Goal: Task Accomplishment & Management: Manage account settings

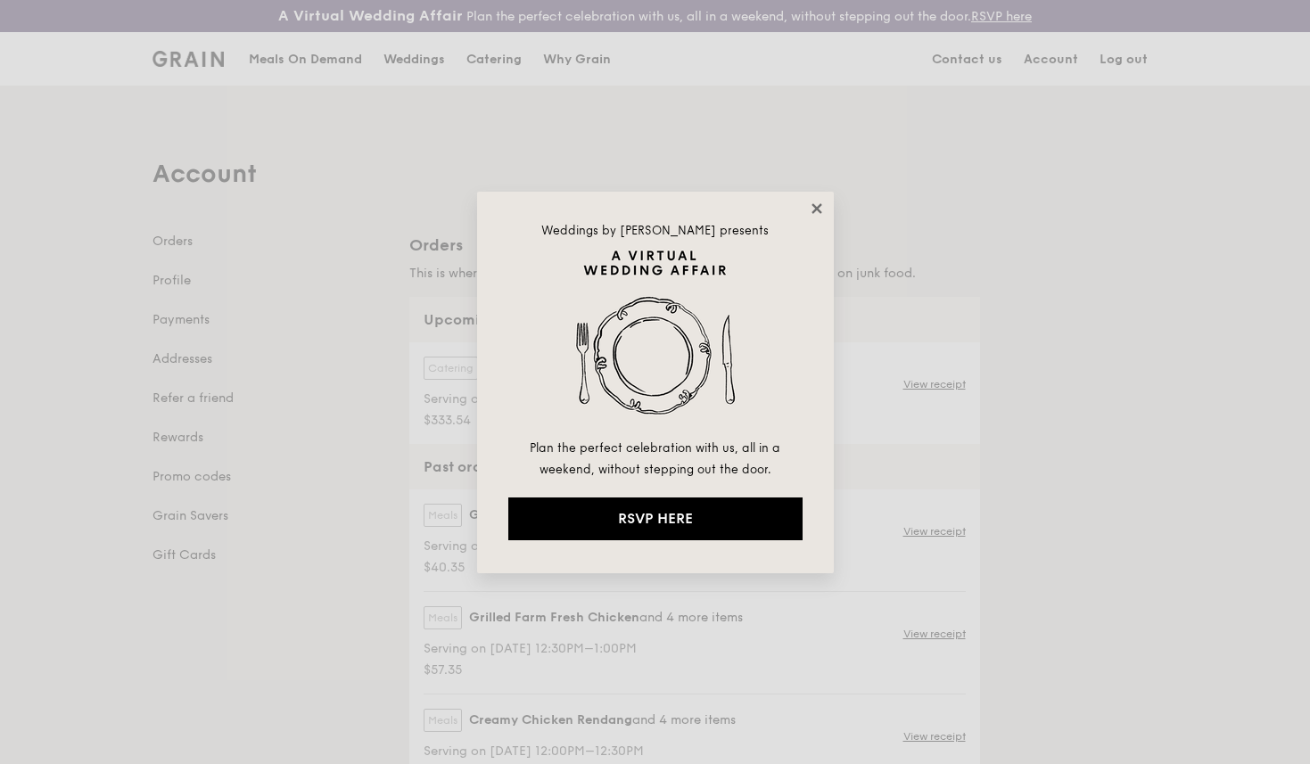
click at [811, 203] on icon at bounding box center [816, 208] width 10 height 10
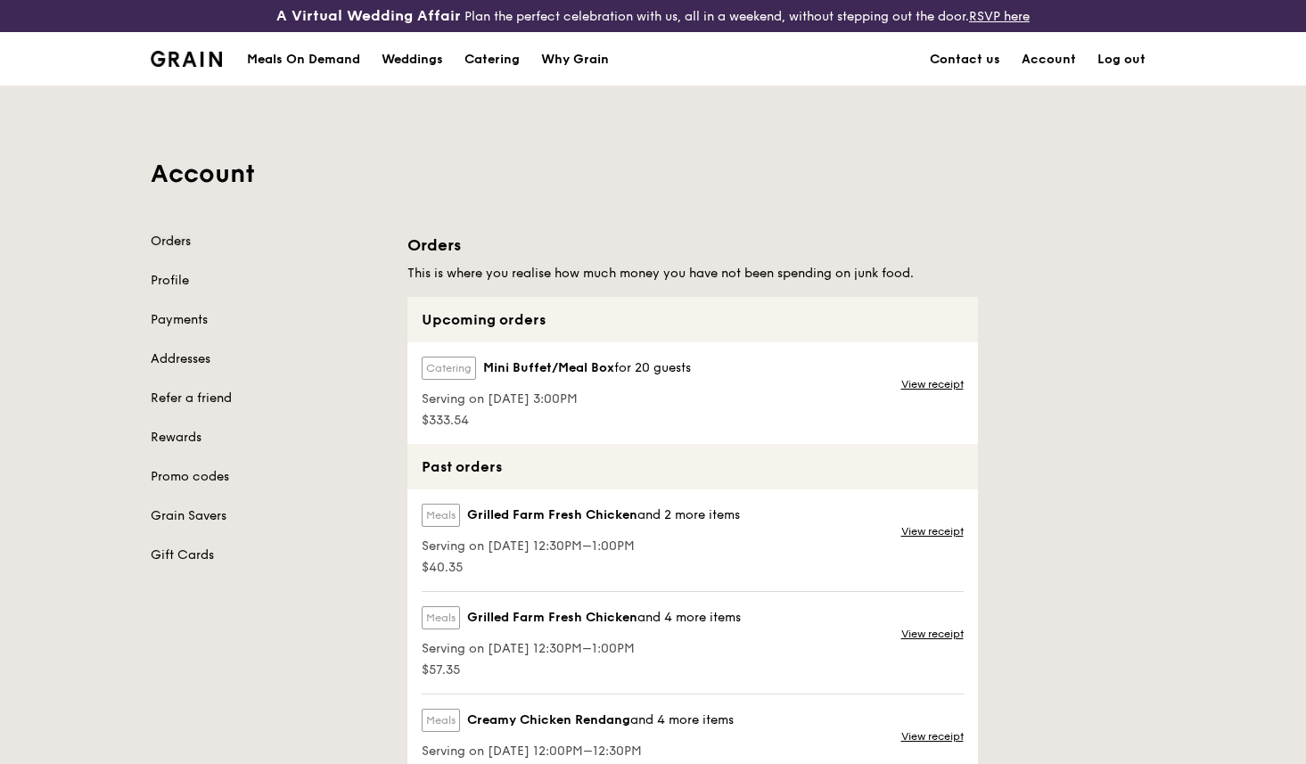
click at [199, 240] on link "Orders" at bounding box center [268, 242] width 235 height 18
click at [842, 379] on div "Catering Mini Buffet/Meal Box for 20 guests Serving on 27 Sep 2025, 3:00PM $333…" at bounding box center [692, 393] width 571 height 102
click at [928, 384] on link "View receipt" at bounding box center [932, 384] width 62 height 14
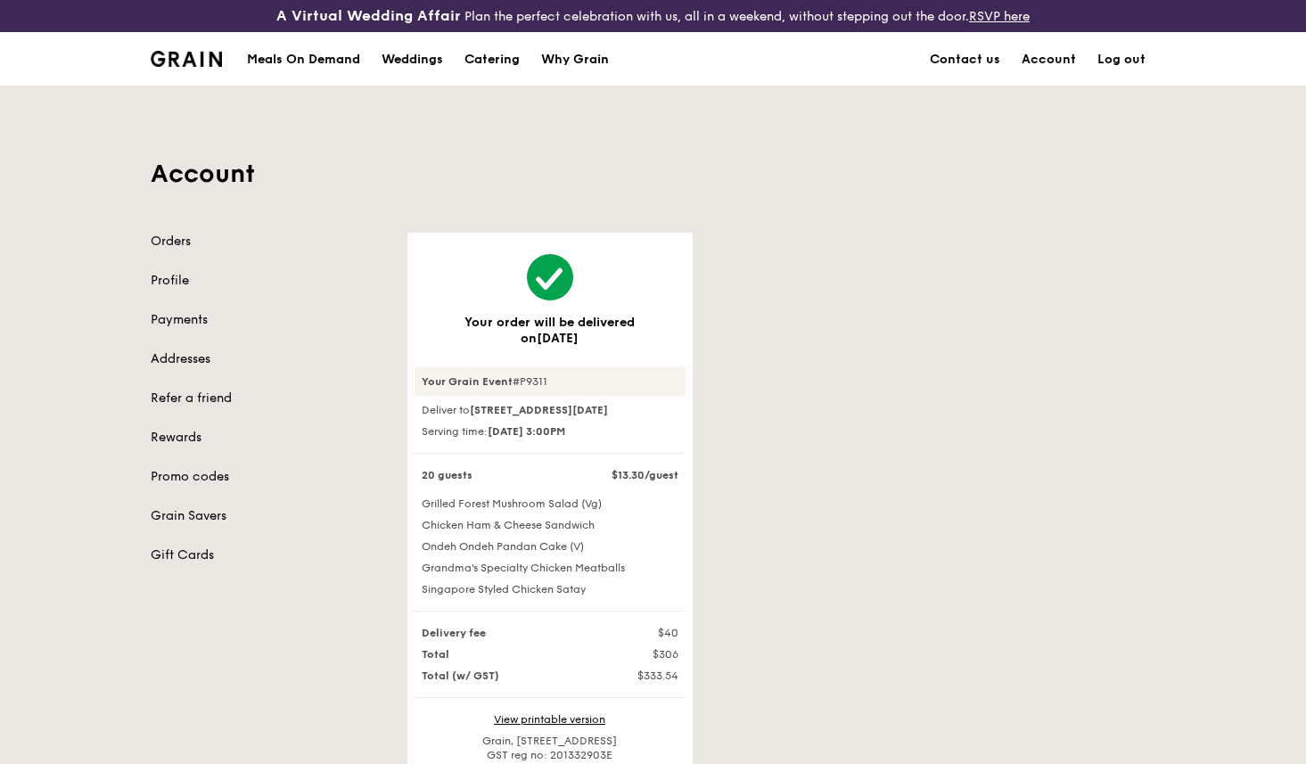
drag, startPoint x: 459, startPoint y: 410, endPoint x: 573, endPoint y: 426, distance: 115.3
click at [575, 417] on div "Deliver to 38 Coronation Road West, #5th-05-02, Singapore 269257" at bounding box center [550, 410] width 271 height 14
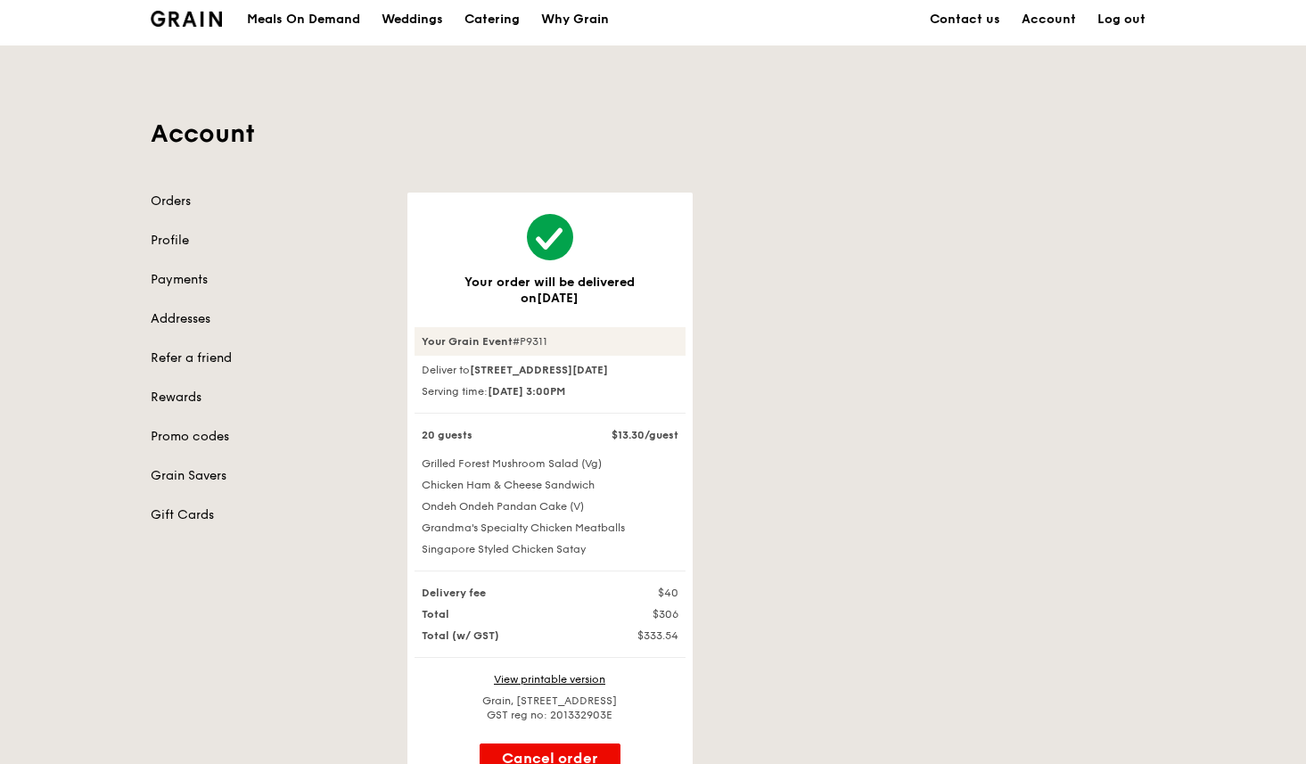
scroll to position [200, 0]
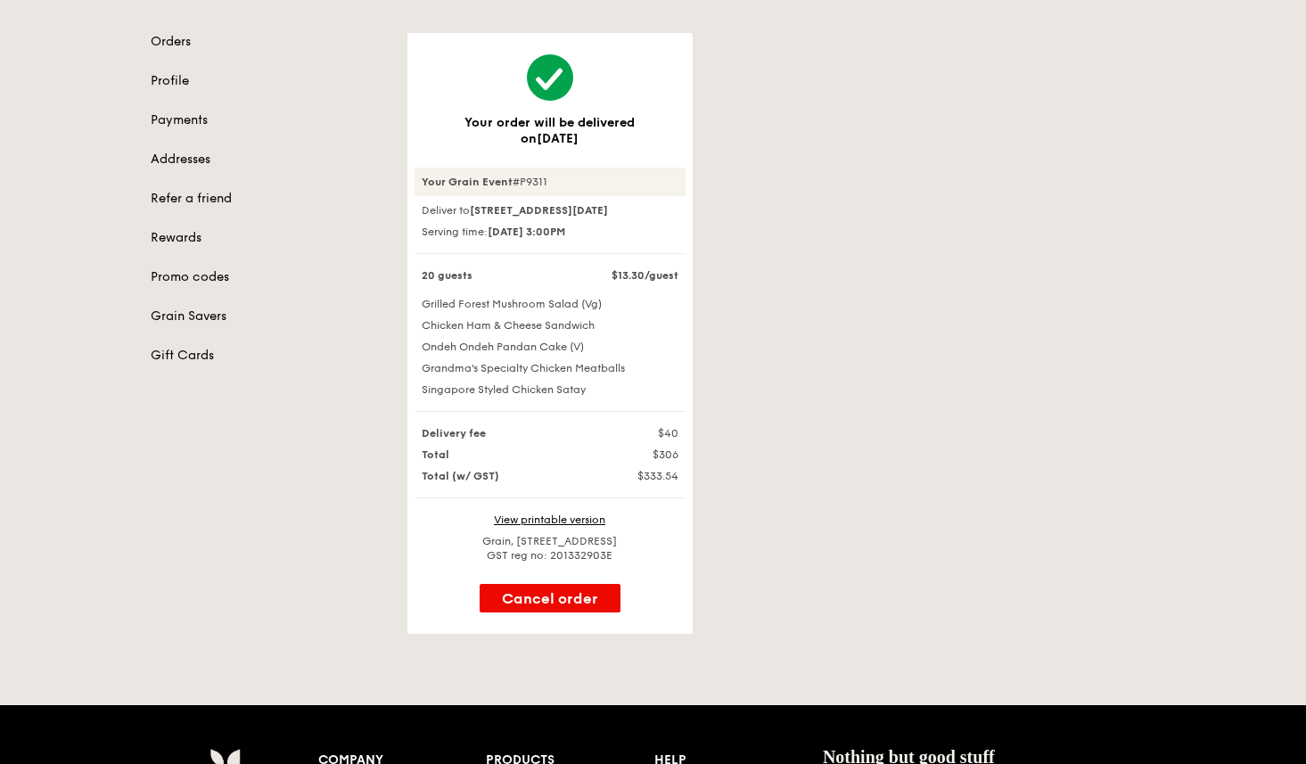
drag, startPoint x: 489, startPoint y: 237, endPoint x: 507, endPoint y: 210, distance: 32.7
click at [587, 247] on div "Deliver to 38 Coronation Road West, #5th-05-02, Singapore 269257 Serving time: …" at bounding box center [550, 228] width 271 height 51
click at [194, 163] on link "Addresses" at bounding box center [268, 160] width 235 height 18
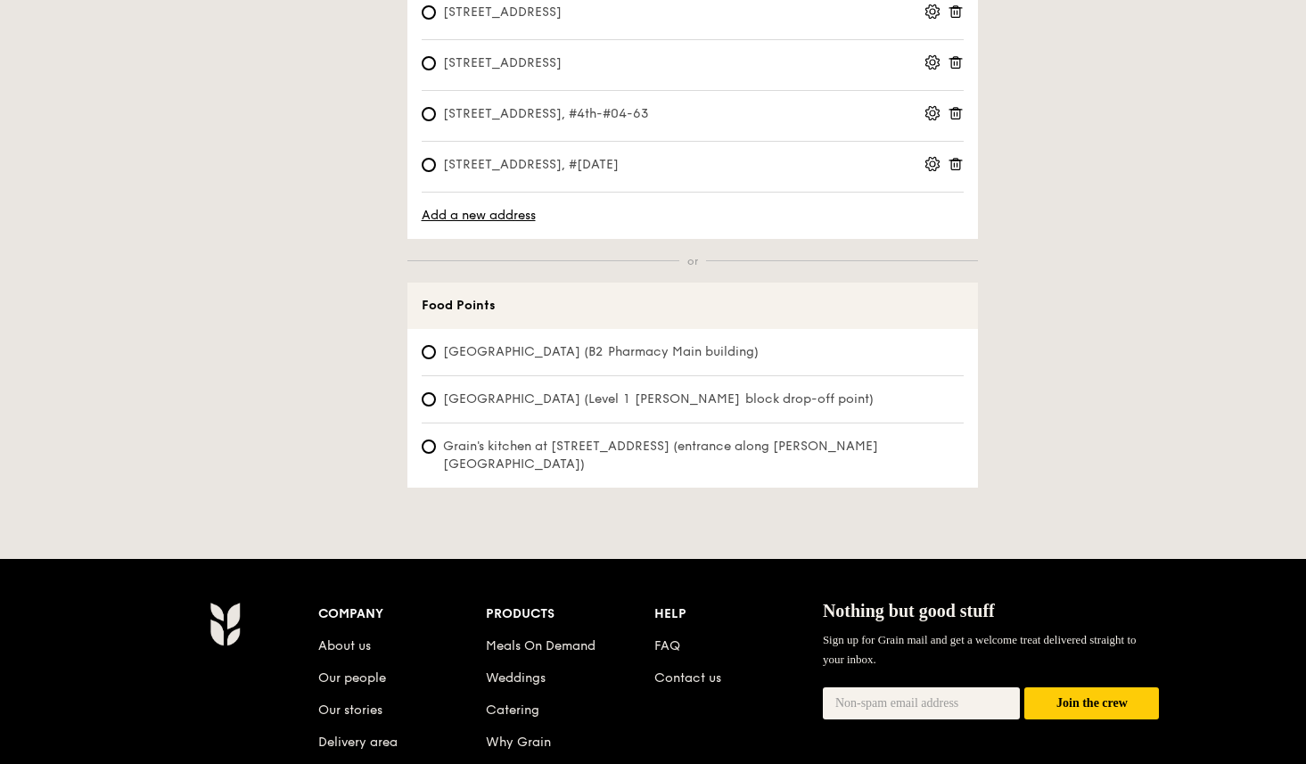
scroll to position [192, 0]
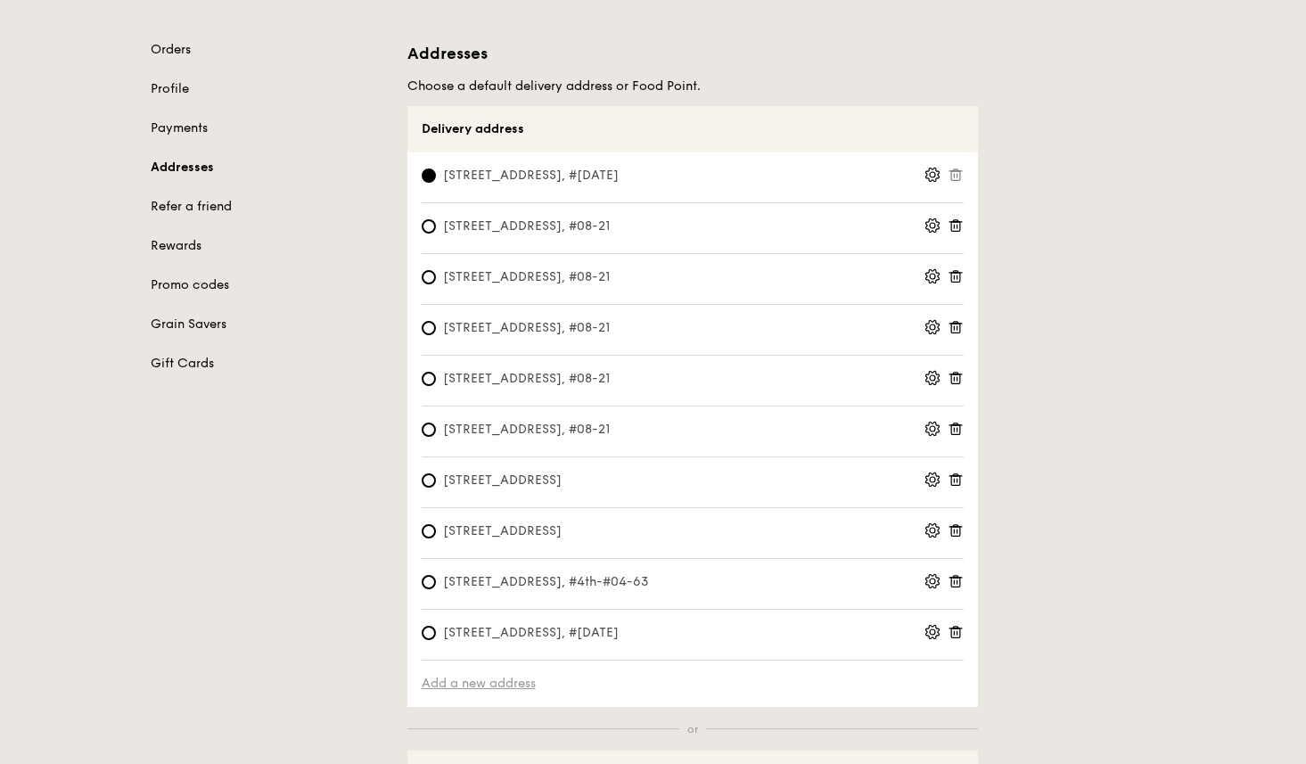
click at [509, 678] on link "Add a new address" at bounding box center [693, 684] width 542 height 18
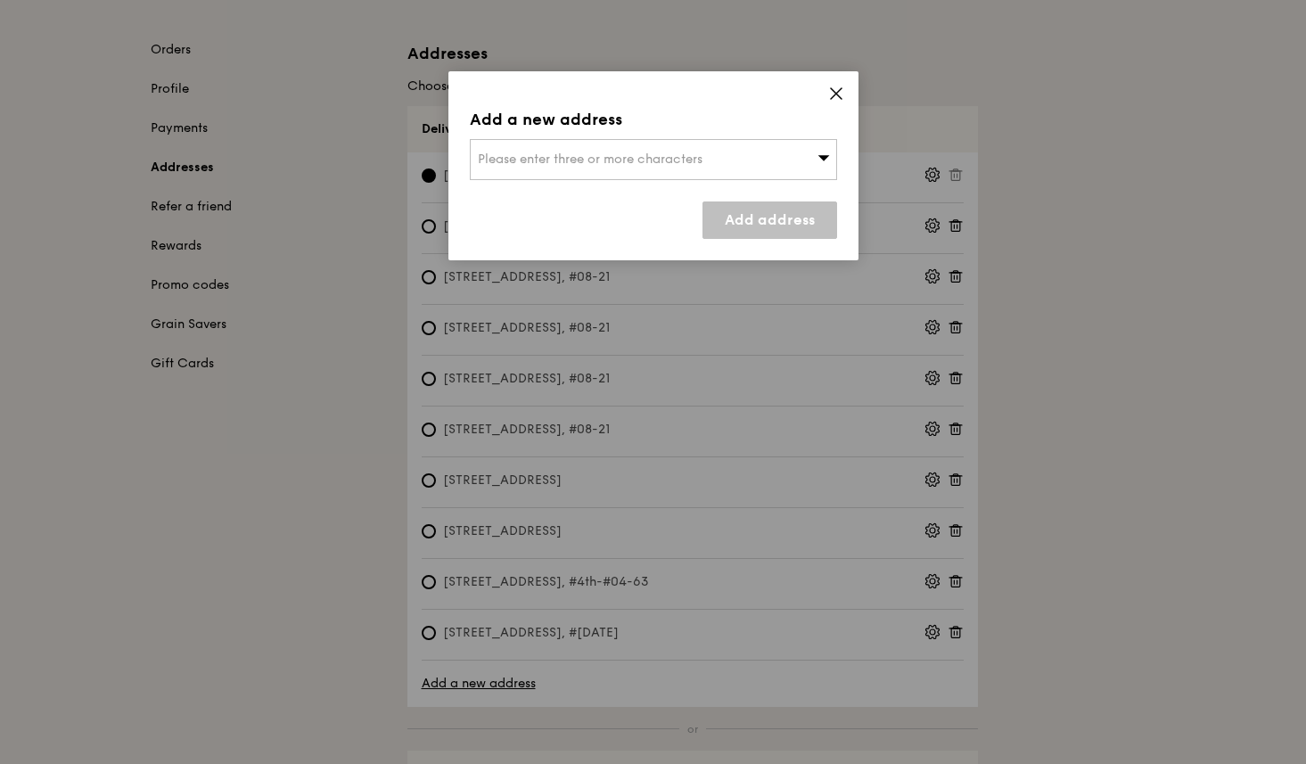
click at [593, 151] on div "Please enter three or more characters" at bounding box center [653, 159] width 367 height 41
paste input "6 Eu Tong Sen St Clarke Quay, Central, #04-63, 059817"
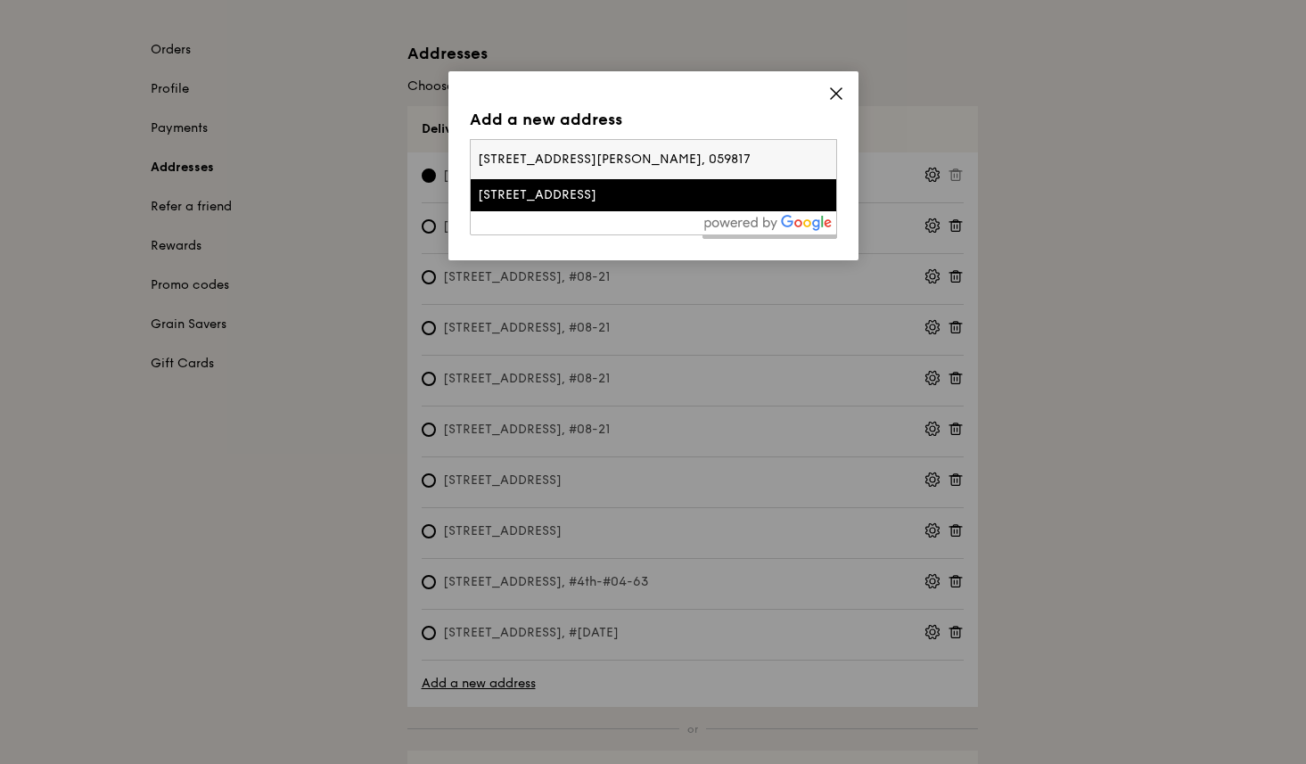
type input "6 Eu Tong Sen St Clarke Quay, Central, #04-63, 059817"
click at [533, 194] on div "6 Eu Tong Sen Street" at bounding box center [610, 195] width 264 height 18
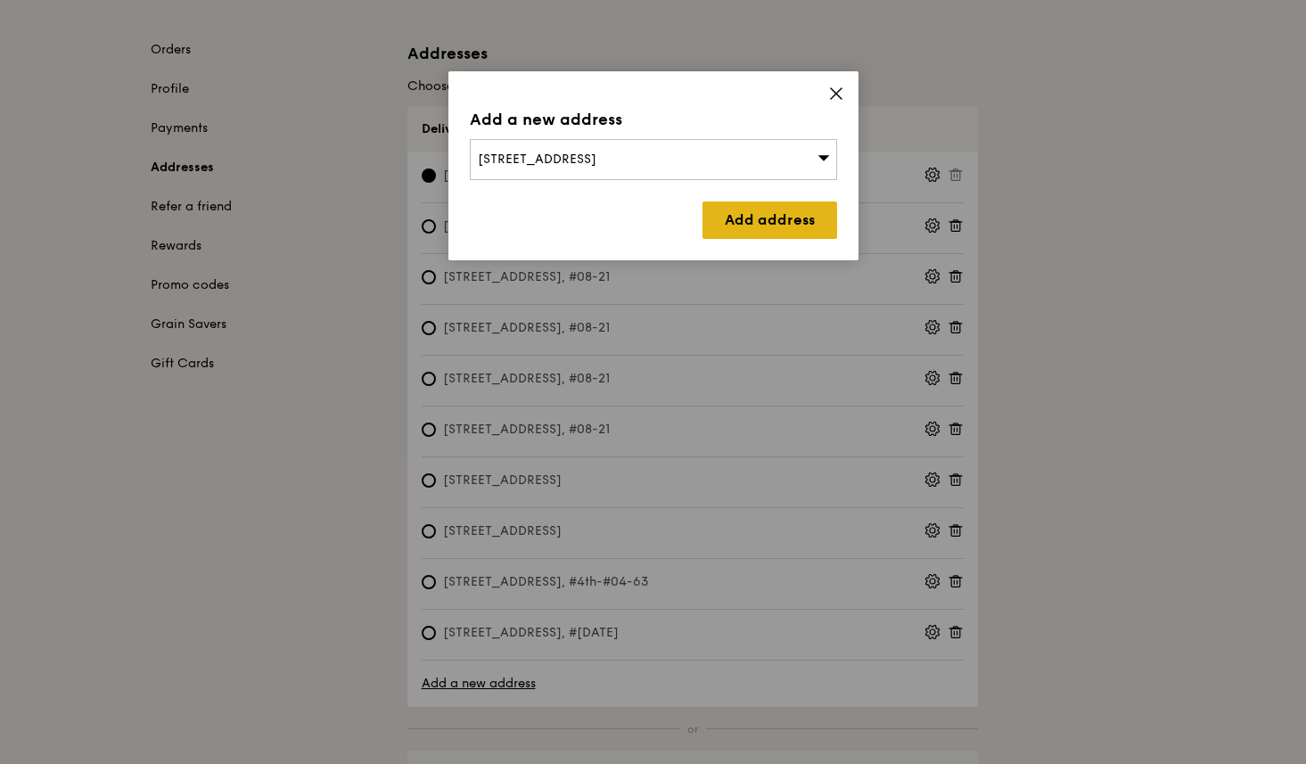
click at [738, 221] on link "Add address" at bounding box center [770, 220] width 135 height 37
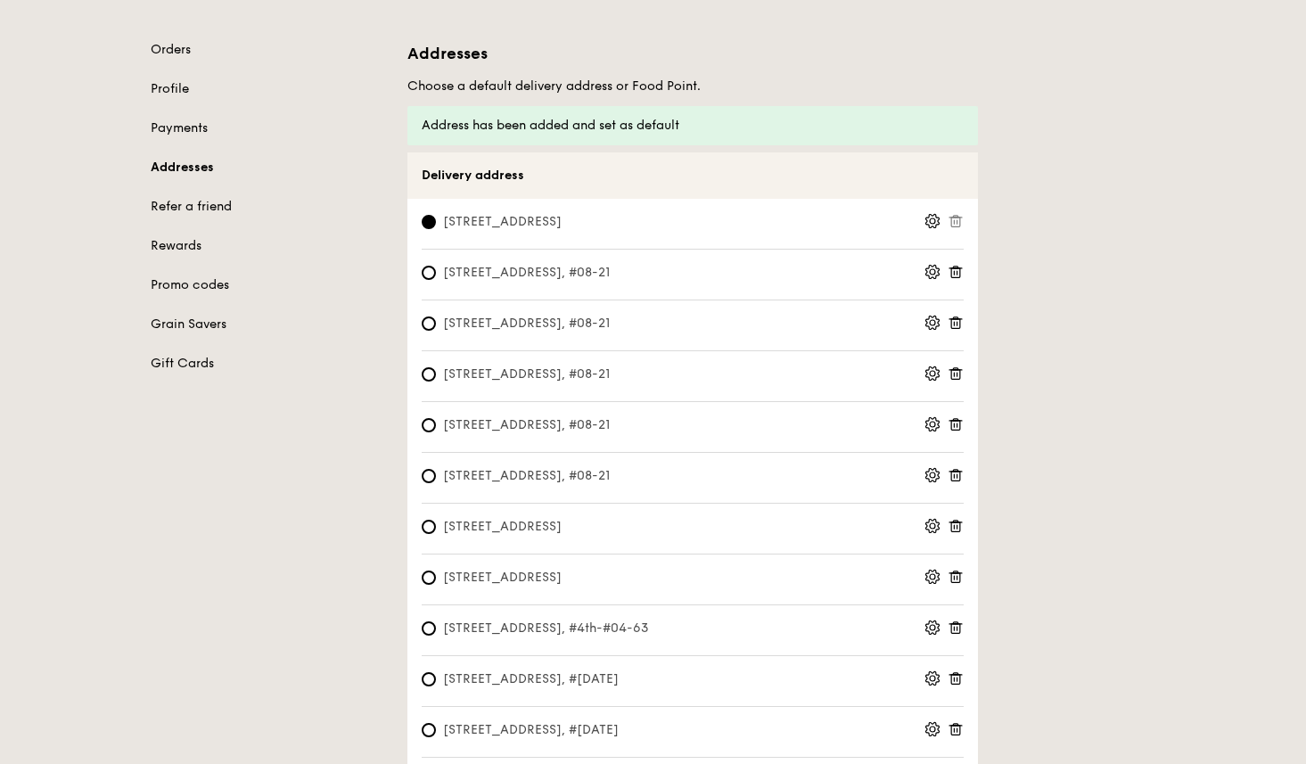
click at [438, 630] on span "6 Eu Tong Sen Street, 059817, #4th-#04-63" at bounding box center [546, 629] width 248 height 18
click at [436, 630] on input "6 Eu Tong Sen Street, 059817, #4th-#04-63" at bounding box center [429, 628] width 14 height 14
radio input "true"
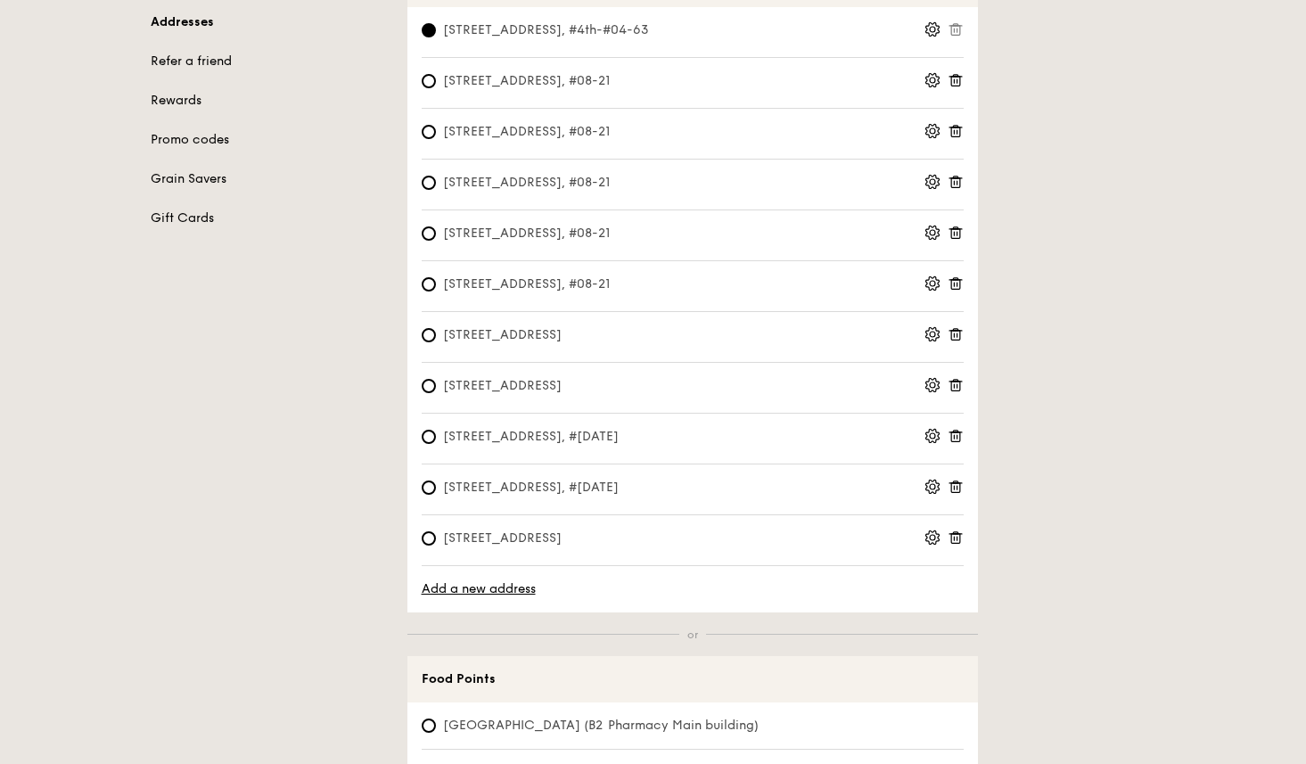
scroll to position [0, 0]
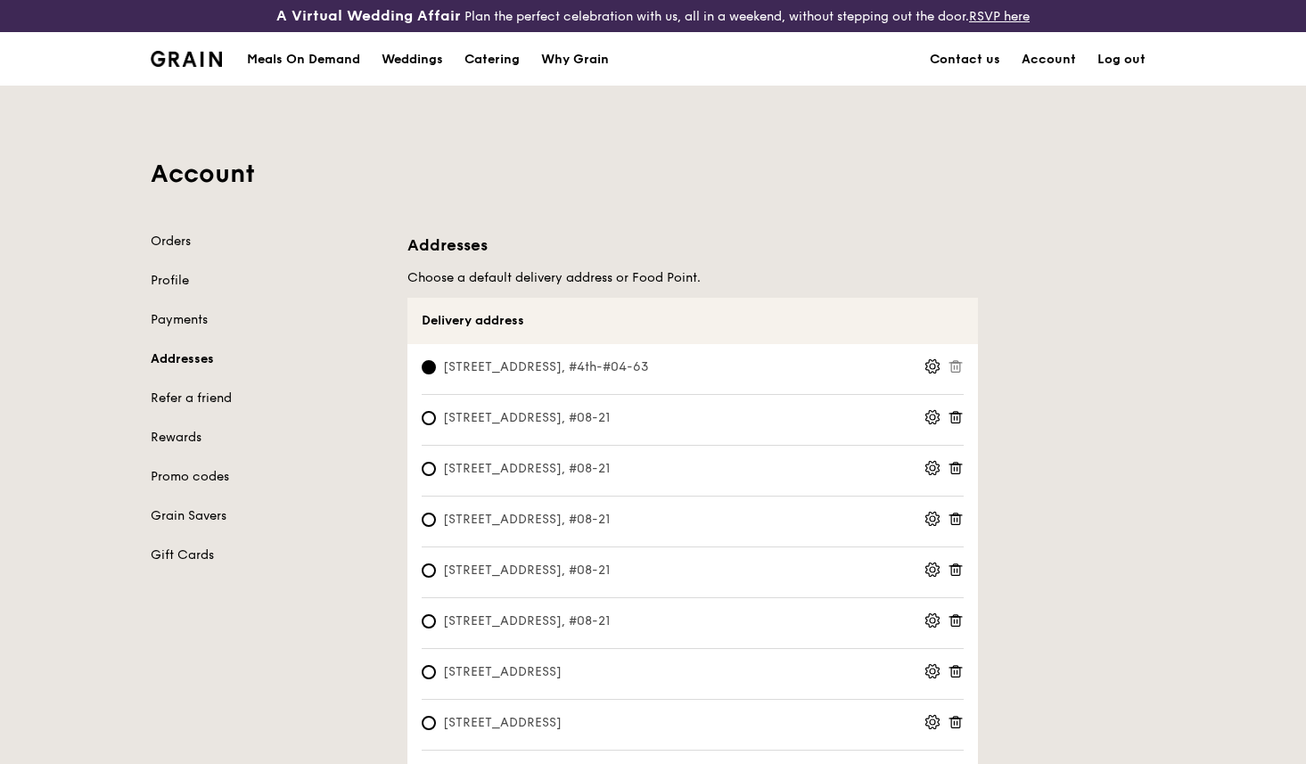
click at [184, 57] on img at bounding box center [187, 59] width 72 height 16
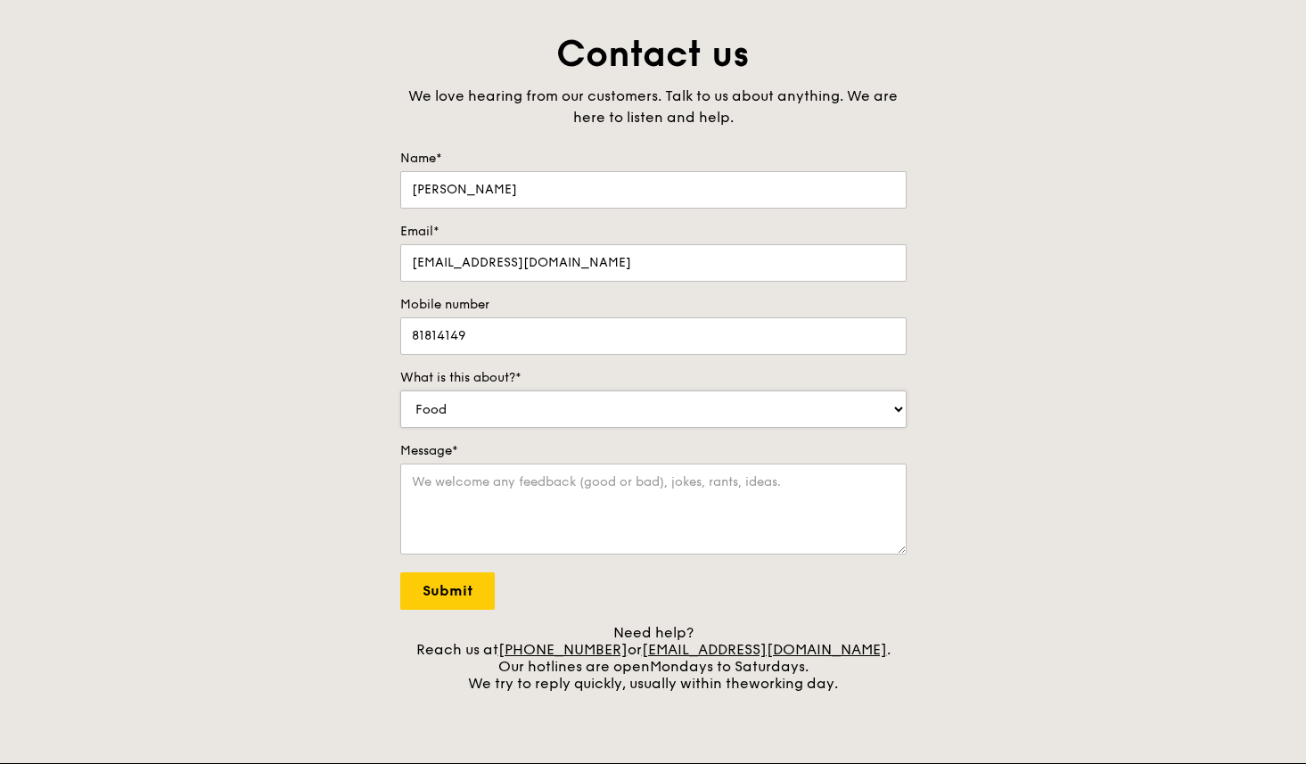
scroll to position [173, 0]
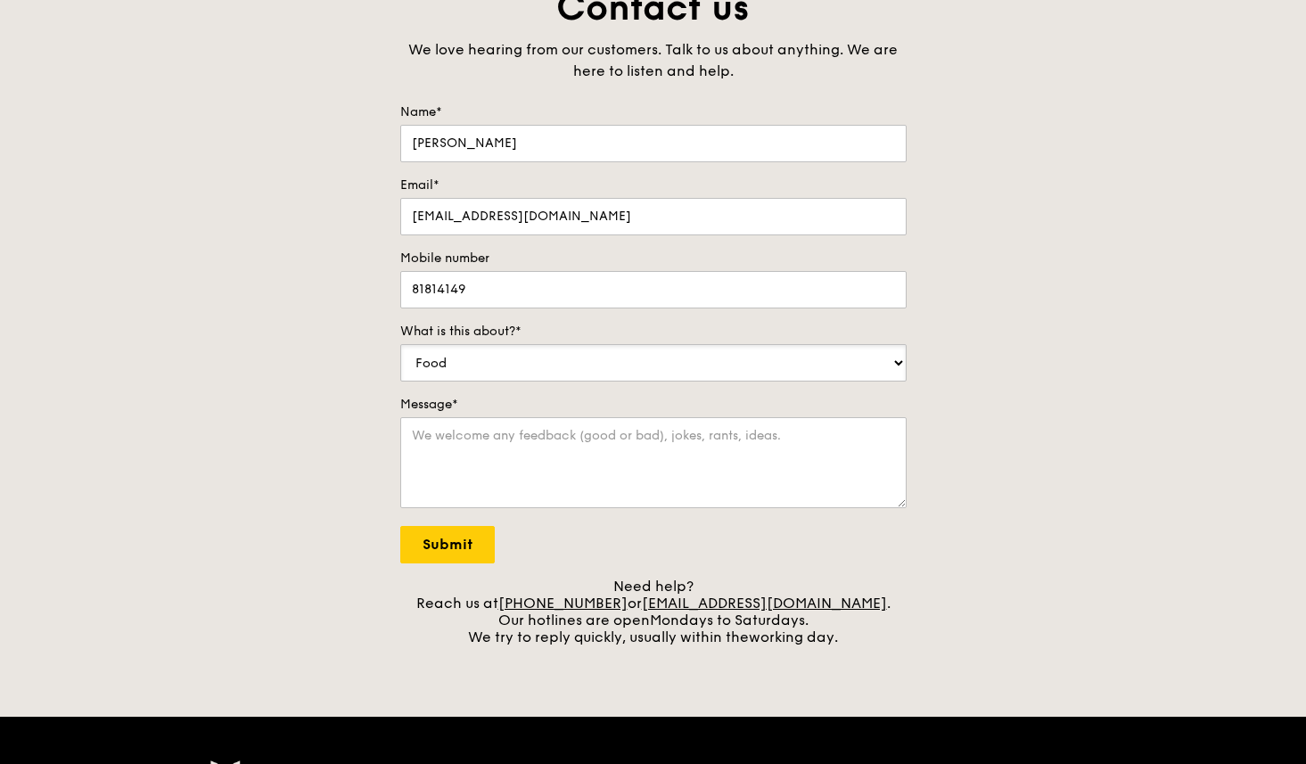
click at [473, 360] on select "Food Service Billing/Payment Catering Others" at bounding box center [653, 362] width 506 height 37
select select "Catering"
click at [515, 457] on textarea "Message*" at bounding box center [653, 462] width 506 height 91
click at [504, 442] on textarea "Message*" at bounding box center [653, 462] width 506 height 91
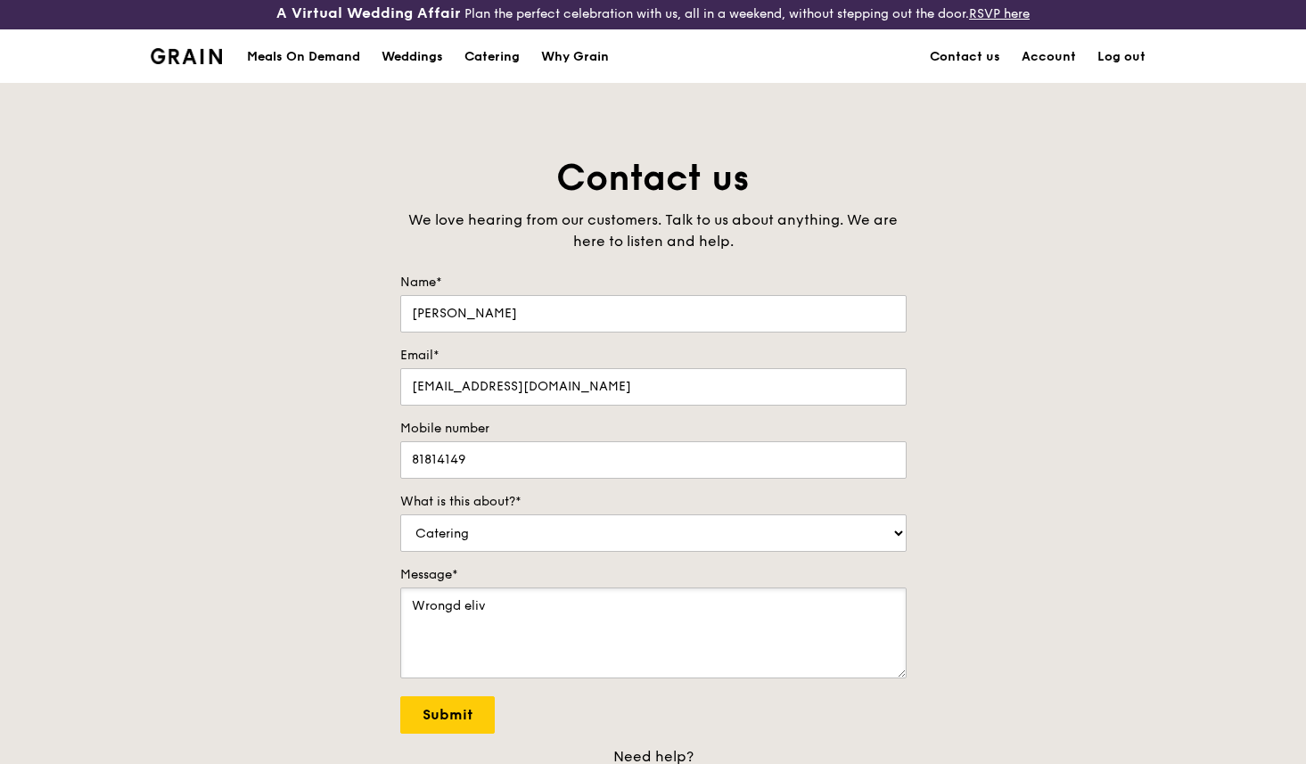
scroll to position [0, 0]
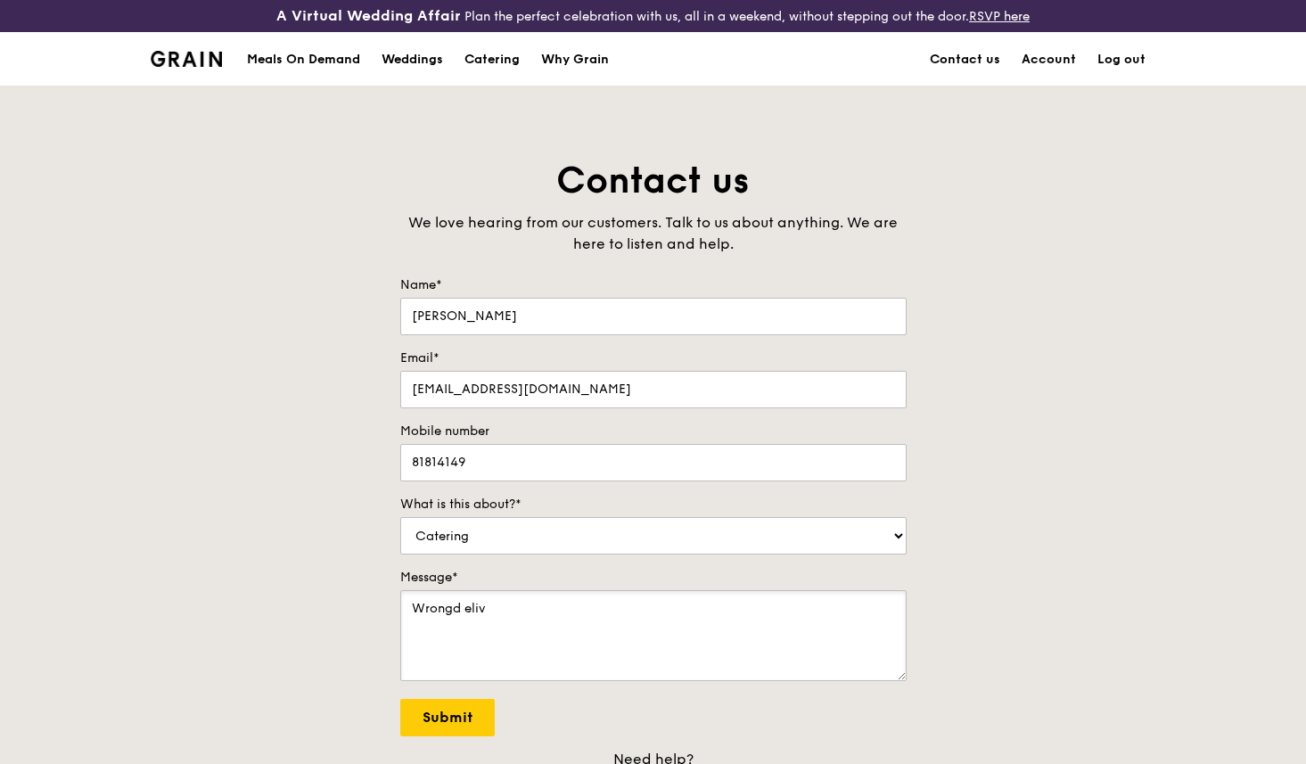
type textarea "Wrongd eliv"
